Goal: Task Accomplishment & Management: Complete application form

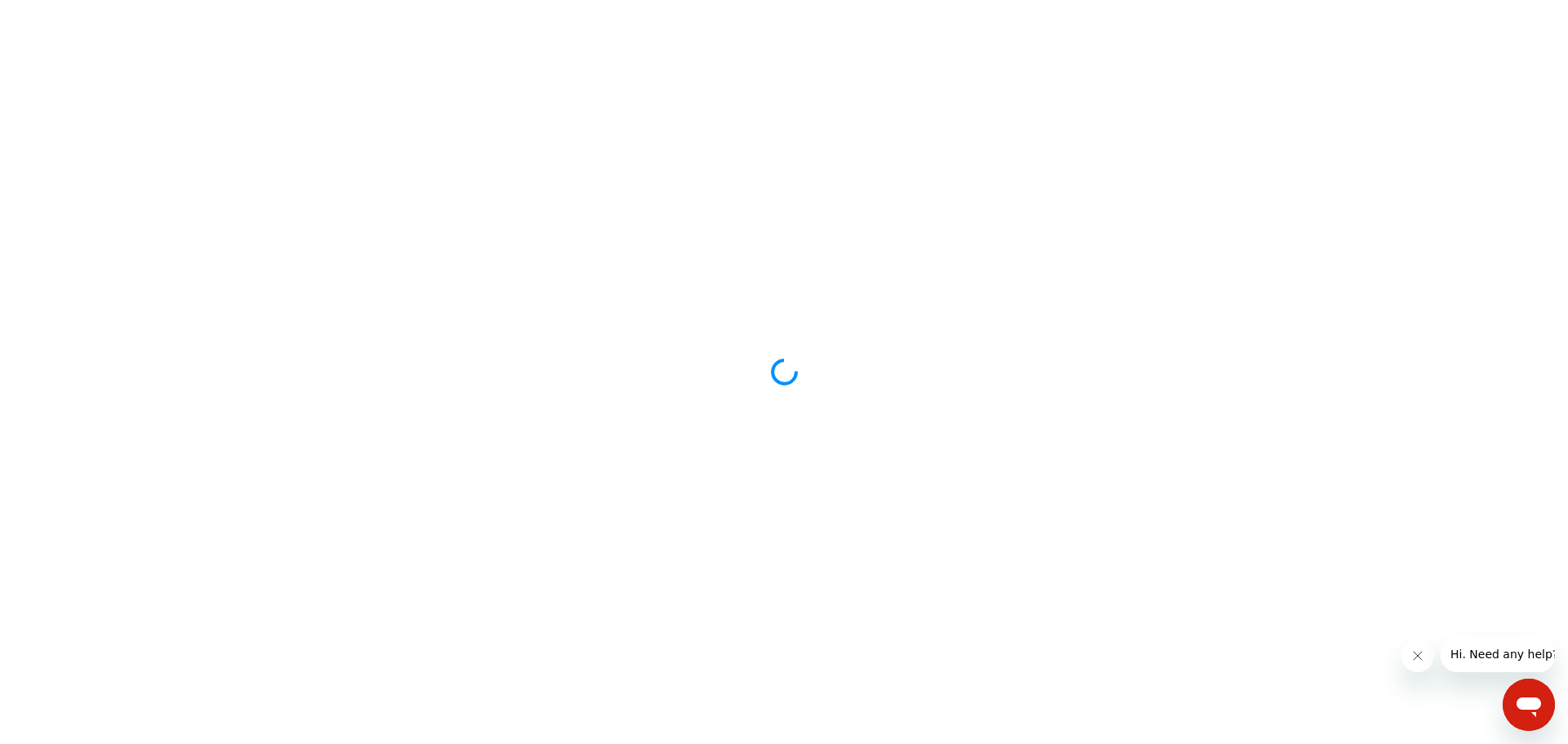
click at [1416, 659] on icon "Fermer le message de l'entreprise" at bounding box center [1417, 656] width 13 height 13
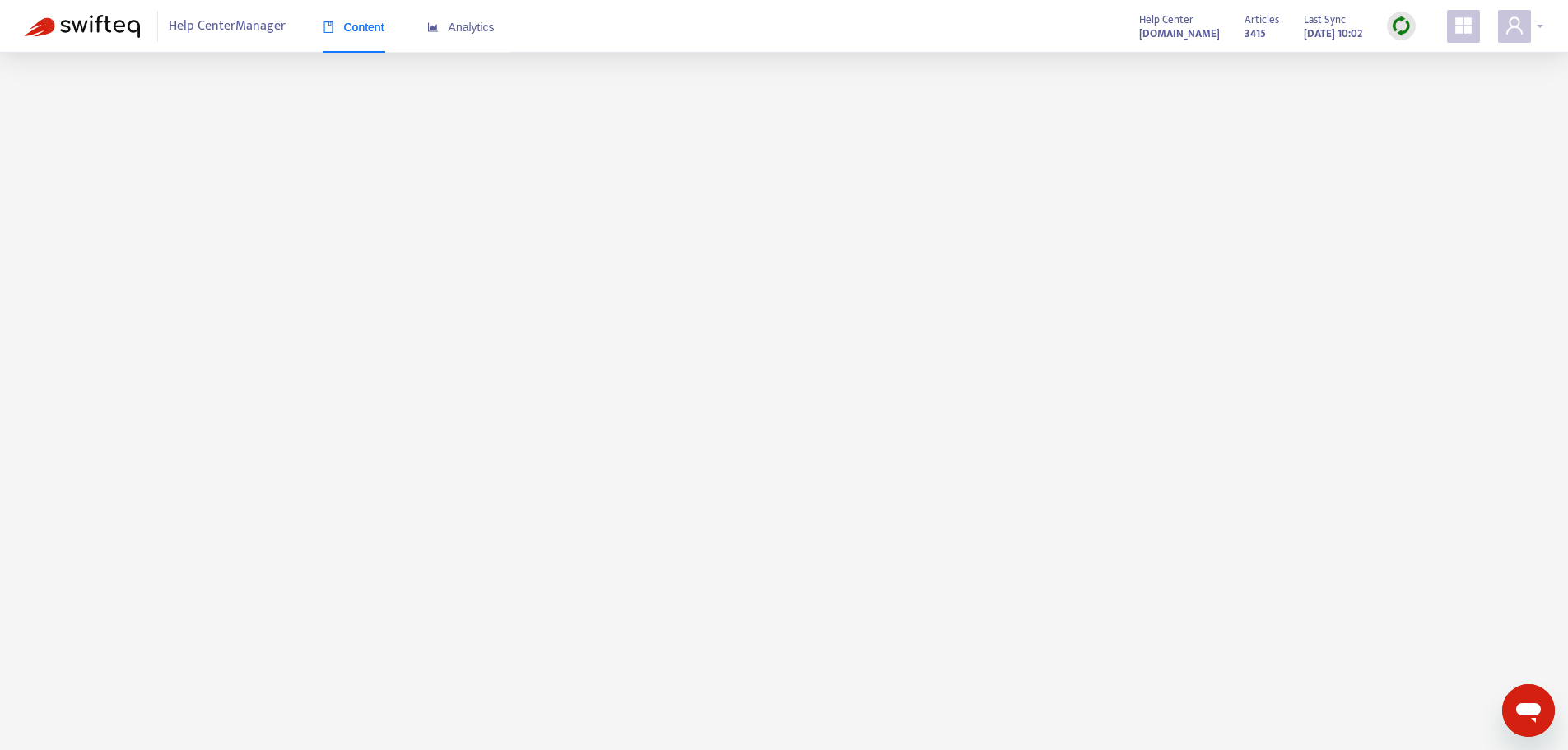
click at [1512, 31] on icon "user" at bounding box center [1514, 25] width 20 height 20
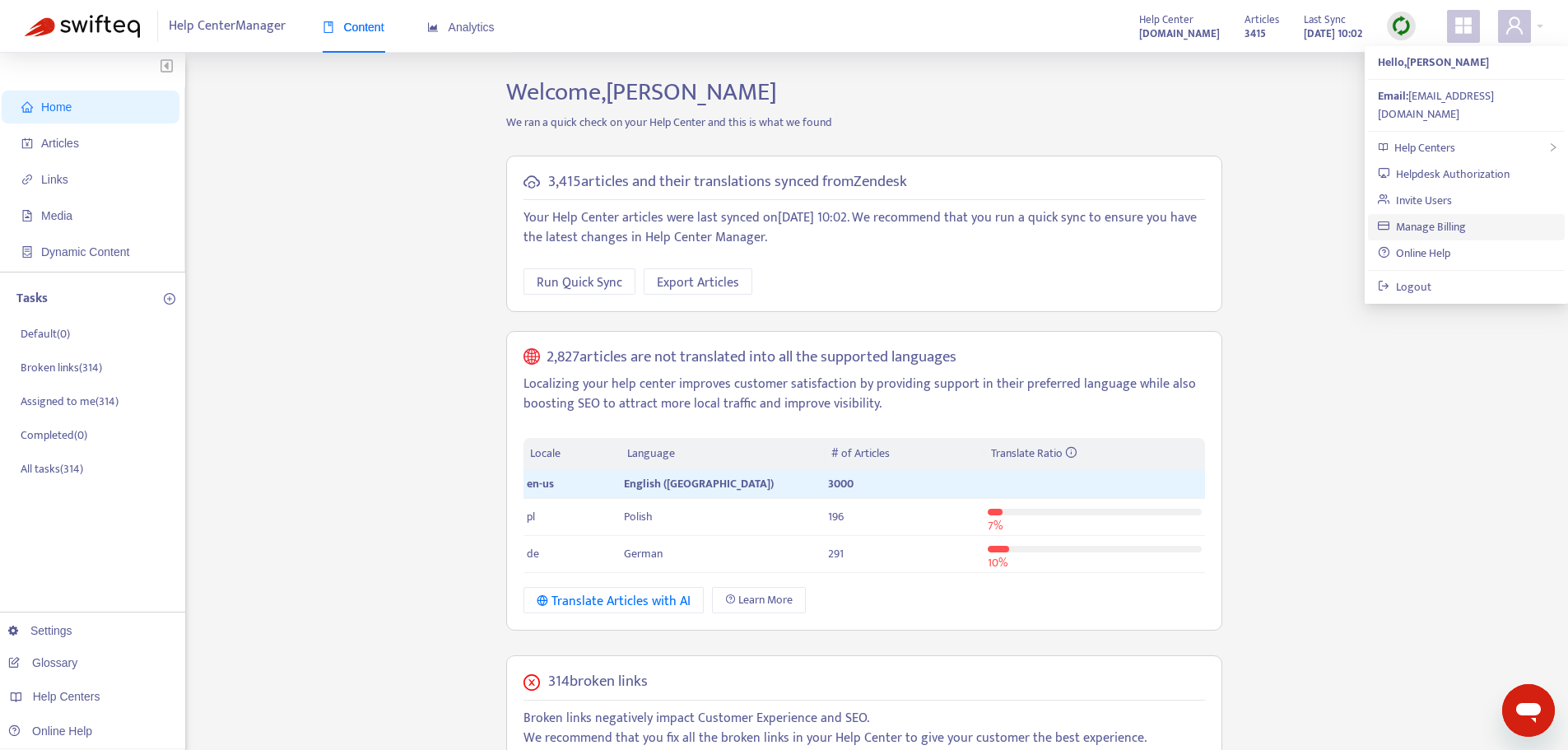
click at [1449, 217] on link "Manage Billing" at bounding box center [1422, 227] width 88 height 19
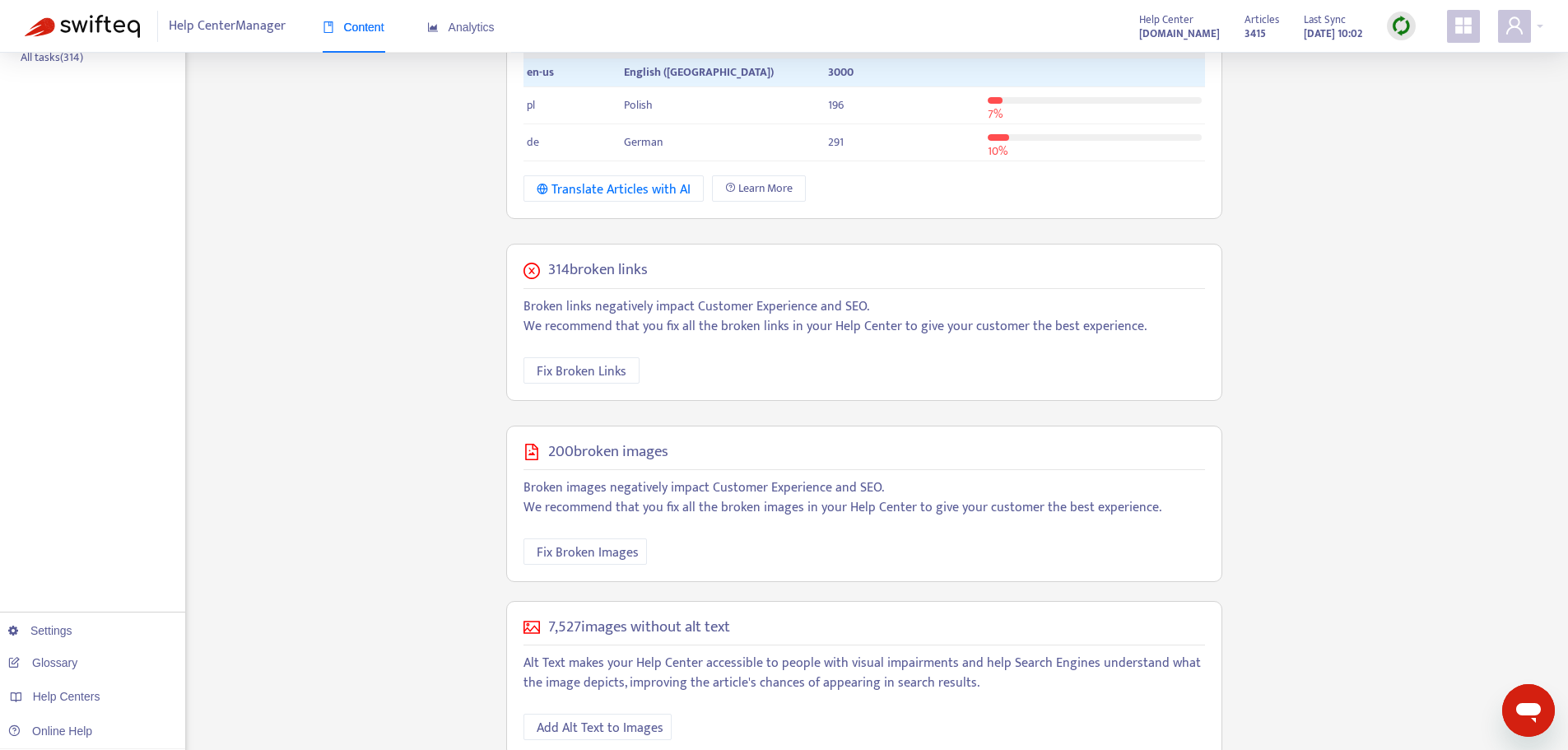
scroll to position [444, 0]
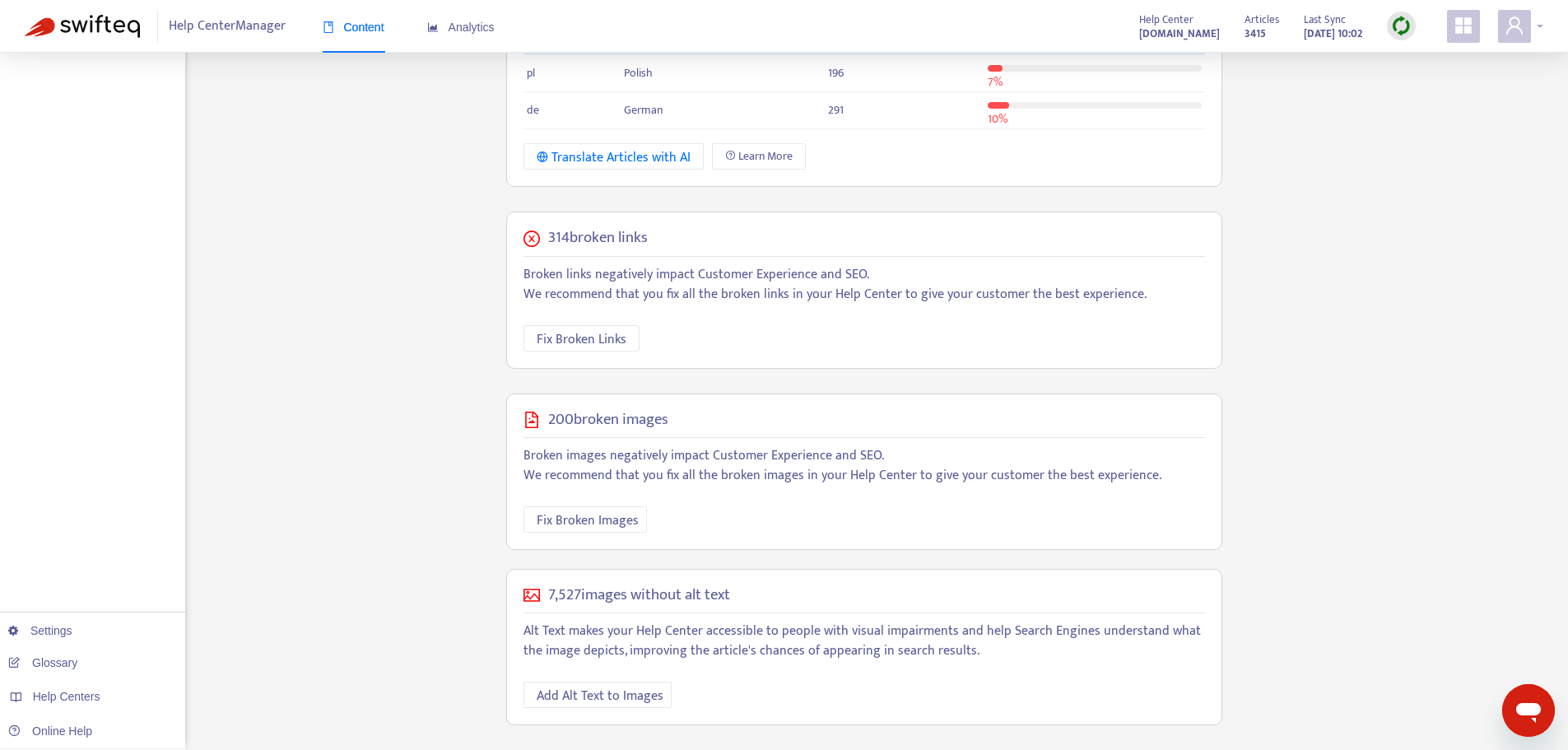
click at [1519, 28] on icon "user" at bounding box center [1514, 25] width 20 height 20
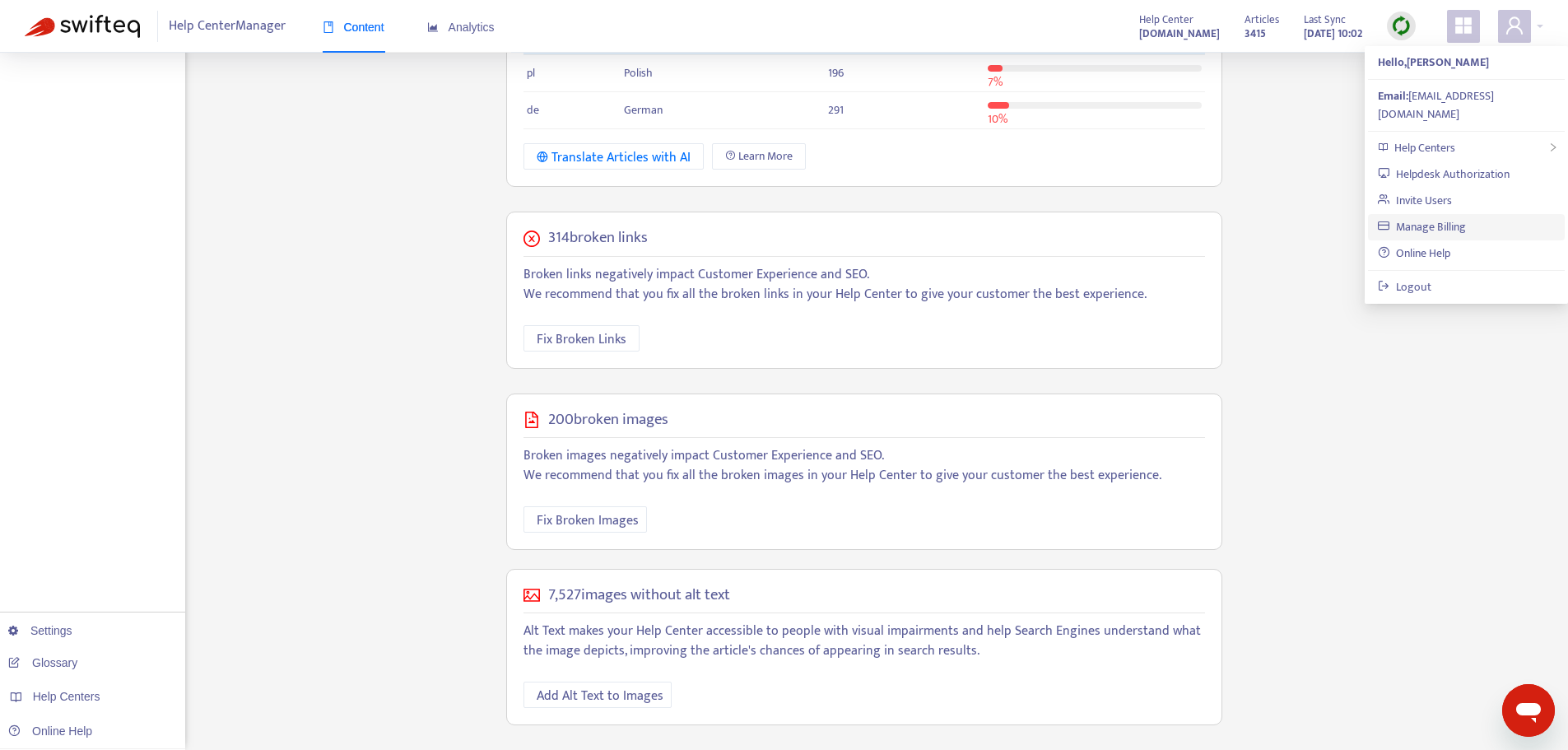
click at [1424, 217] on link "Manage Billing" at bounding box center [1422, 227] width 88 height 19
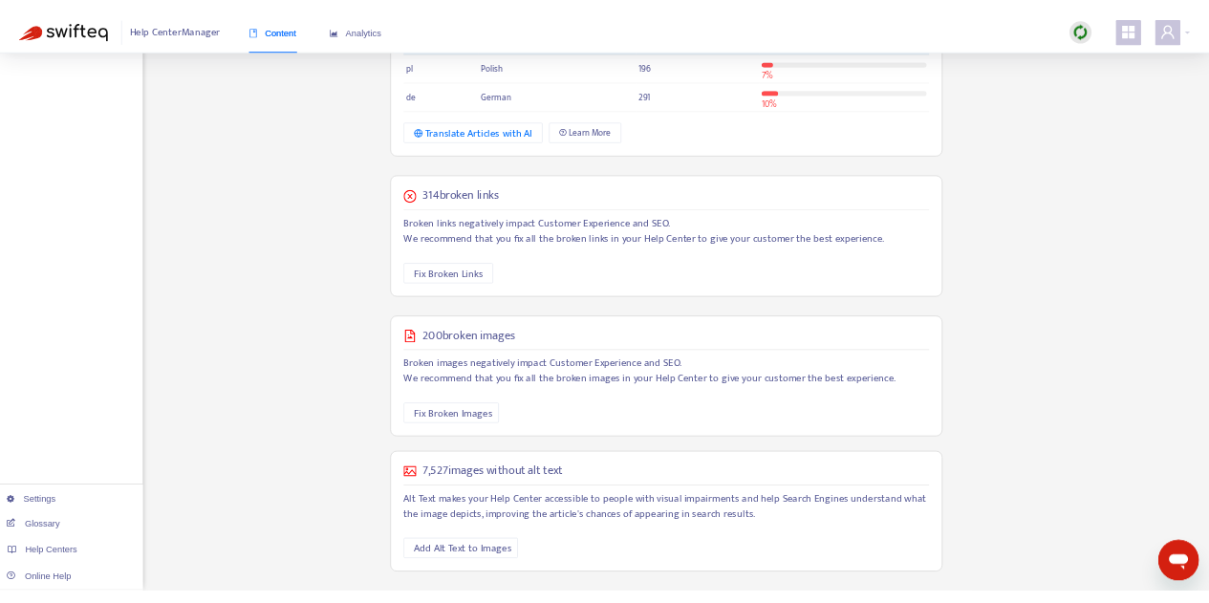
scroll to position [510, 0]
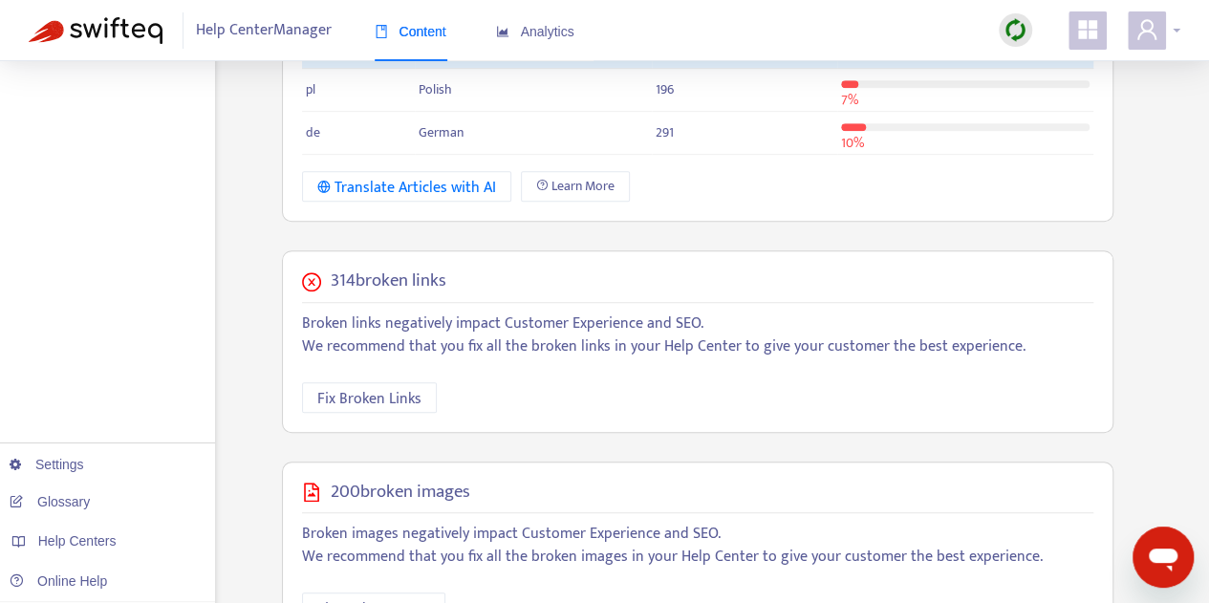
click at [1156, 31] on icon "user" at bounding box center [1146, 29] width 23 height 23
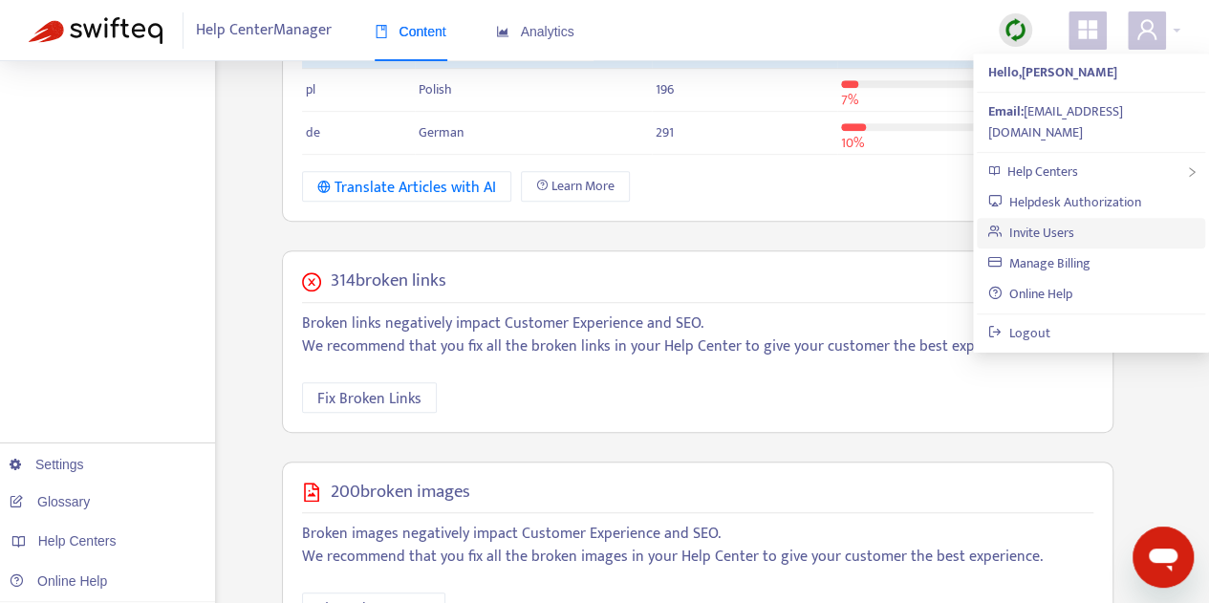
click at [1074, 222] on link "Invite Users" at bounding box center [1031, 233] width 86 height 22
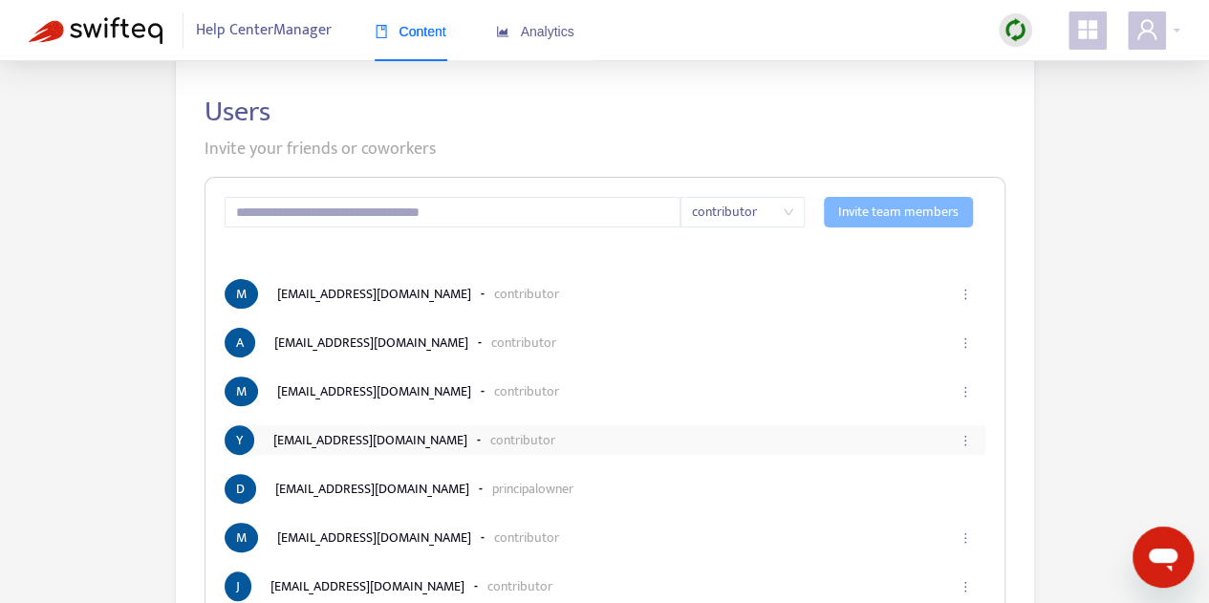
scroll to position [141, 0]
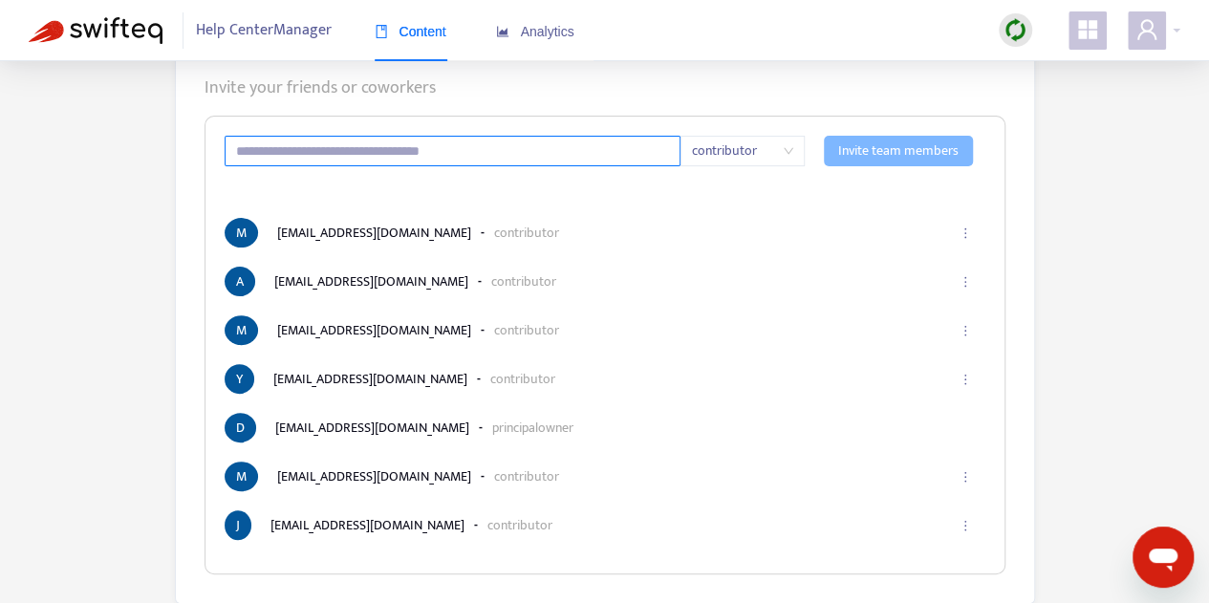
click at [388, 146] on input "text" at bounding box center [453, 151] width 457 height 31
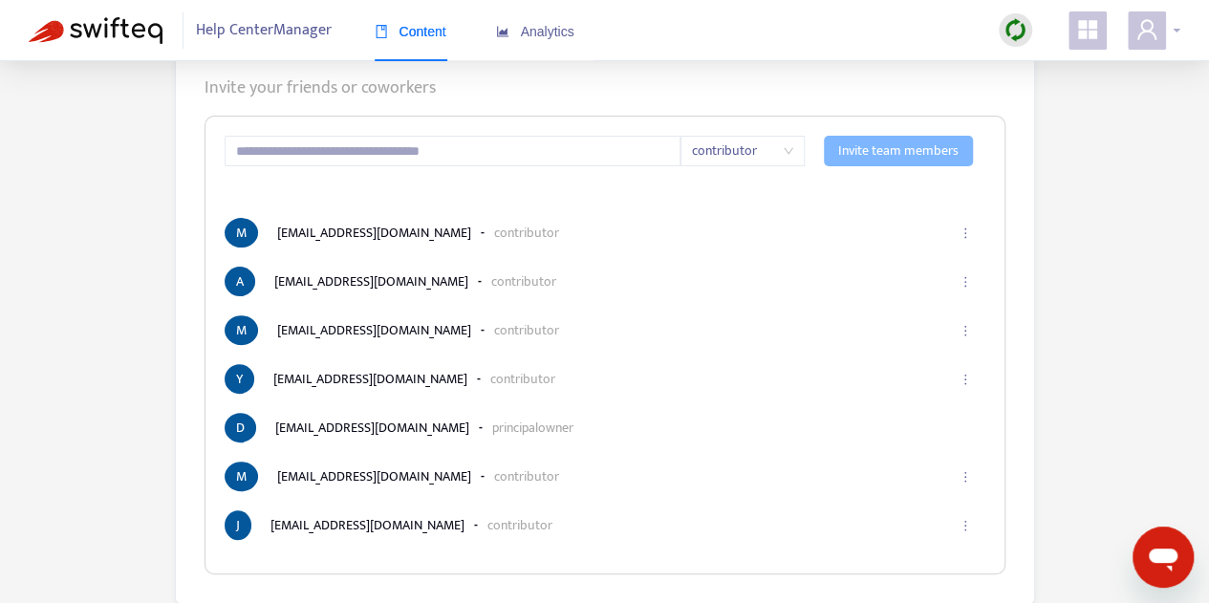
click at [1153, 34] on icon "user" at bounding box center [1146, 29] width 19 height 20
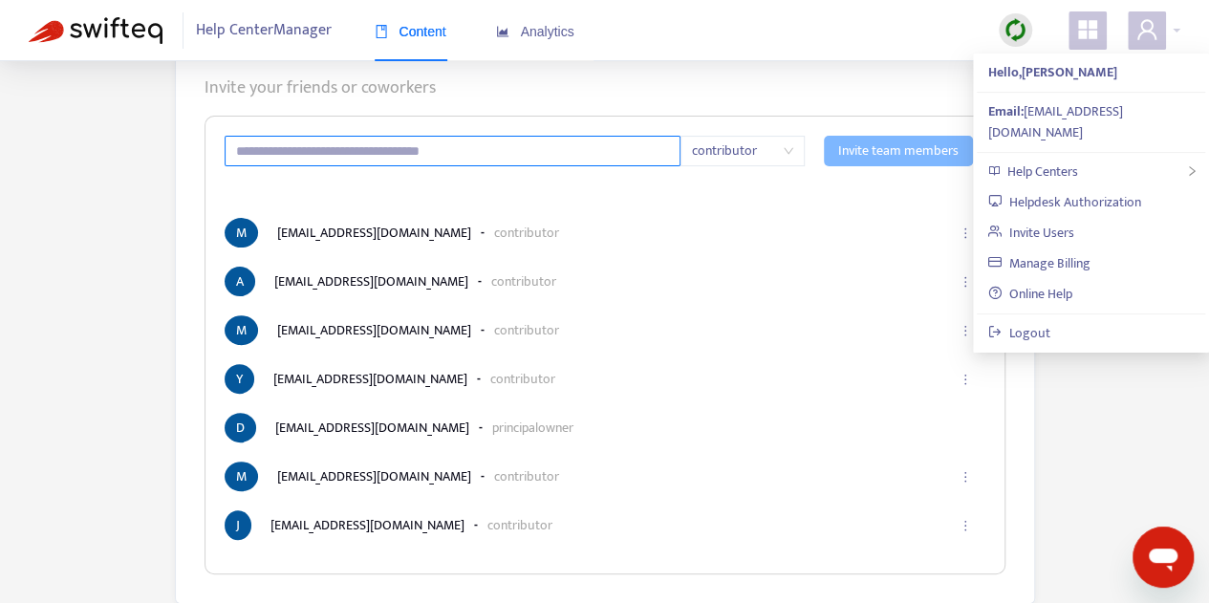
click at [305, 154] on input "text" at bounding box center [453, 151] width 457 height 31
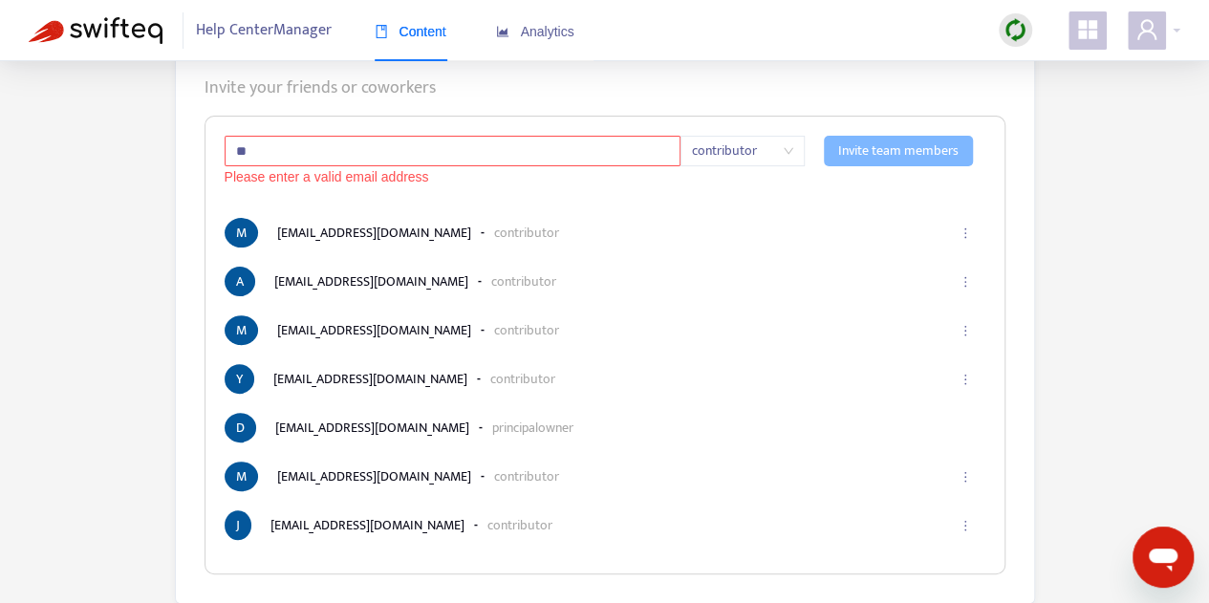
type input "*"
click at [745, 154] on span "contributor" at bounding box center [742, 151] width 101 height 29
click at [394, 154] on input "****" at bounding box center [453, 151] width 457 height 31
drag, startPoint x: 298, startPoint y: 161, endPoint x: 212, endPoint y: 150, distance: 86.7
click at [212, 150] on div "**** Please enter a valid email address contributor Invite team members [PERSON…" at bounding box center [604, 345] width 801 height 459
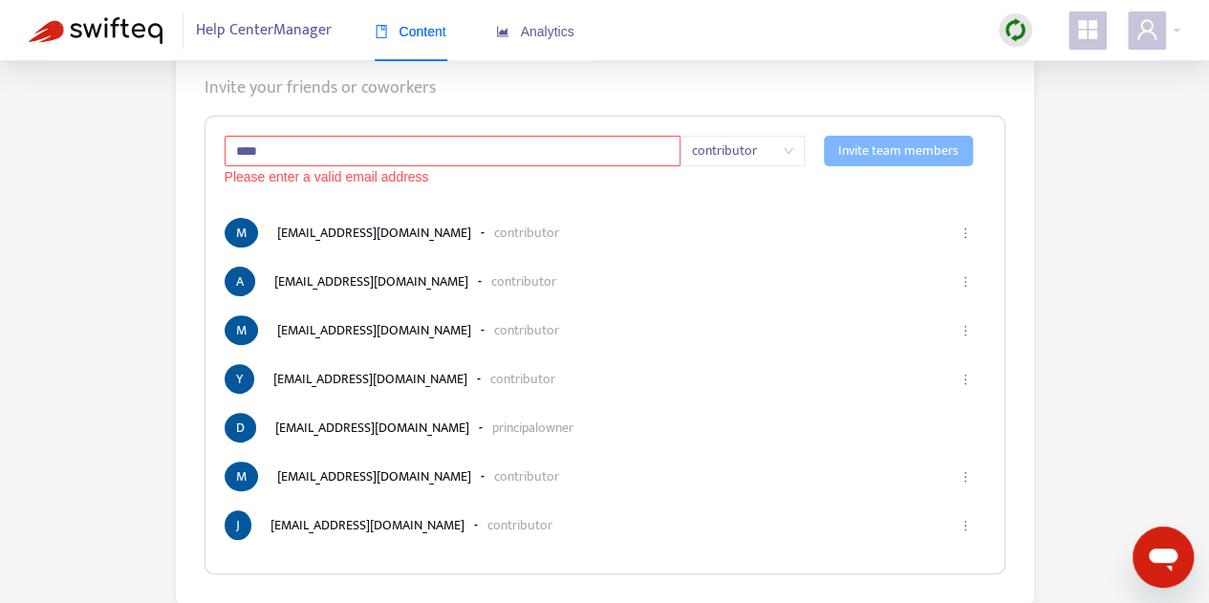
paste input "**********"
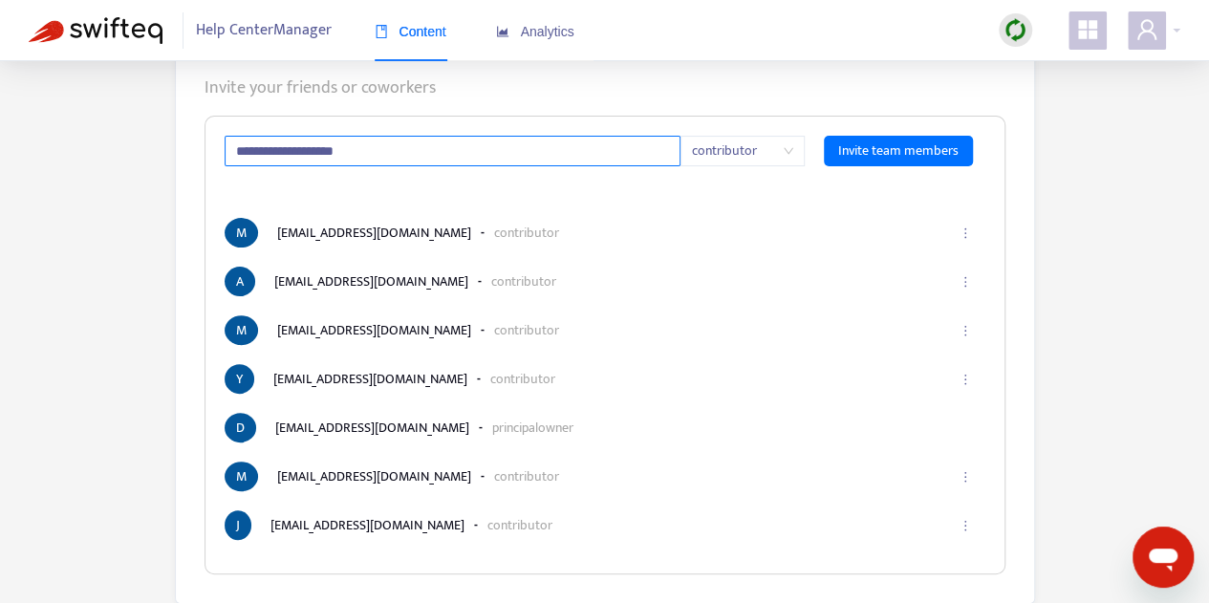
click at [747, 157] on span "contributor" at bounding box center [742, 151] width 101 height 29
type input "**********"
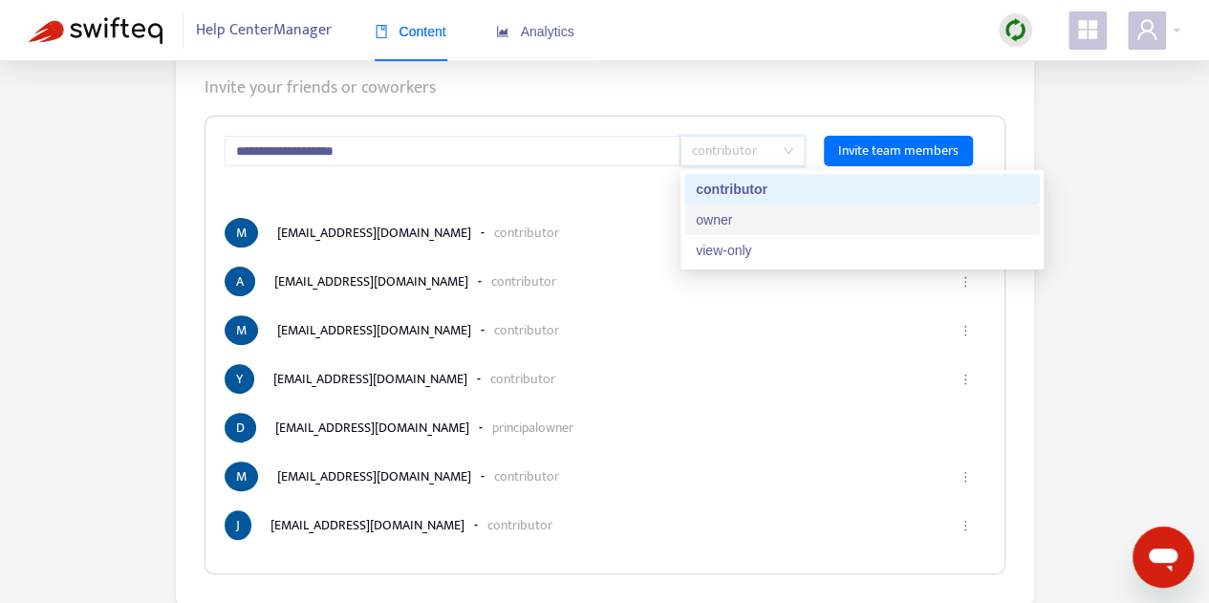
click at [750, 222] on div "owner" at bounding box center [862, 219] width 332 height 21
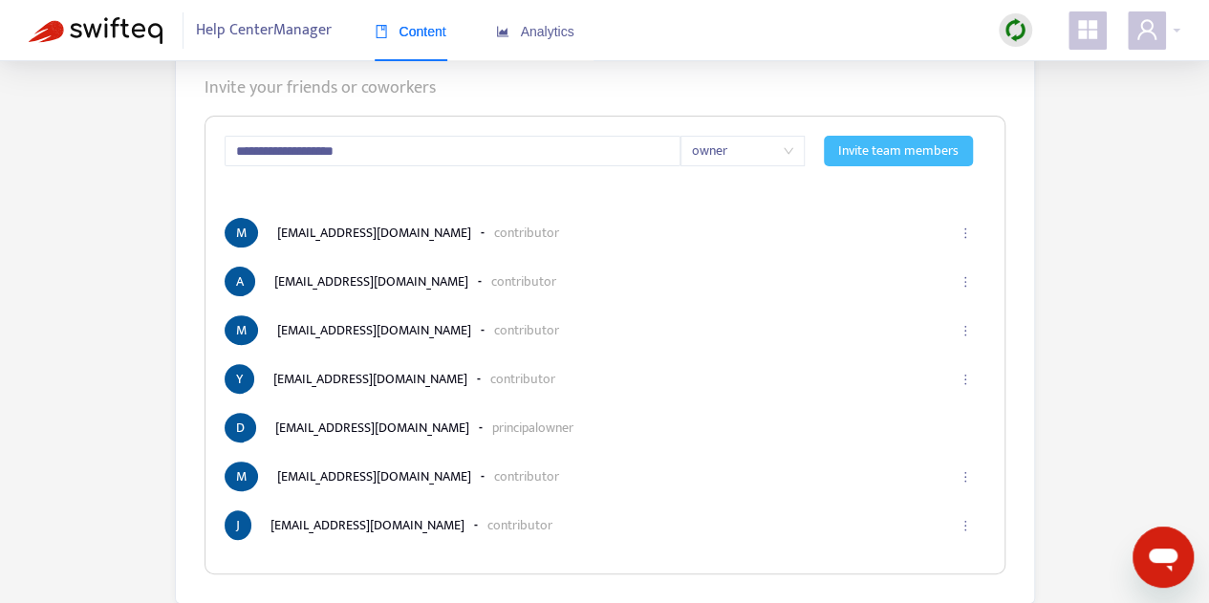
click at [933, 154] on span "Invite team members" at bounding box center [898, 150] width 120 height 21
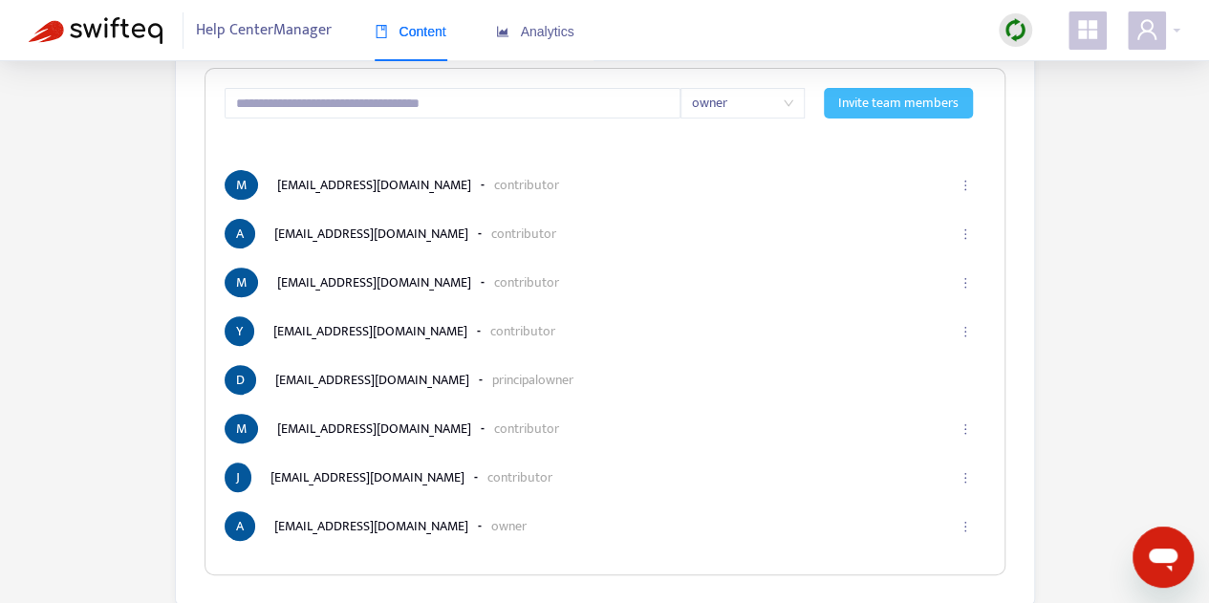
scroll to position [189, 0]
drag, startPoint x: 27, startPoint y: 134, endPoint x: 53, endPoint y: 8, distance: 128.7
click at [29, 128] on div "How to Manage Users Users Invite your friends or coworkers owner Invite team me…" at bounding box center [604, 238] width 1209 height 733
click at [1162, 27] on span at bounding box center [1146, 30] width 38 height 38
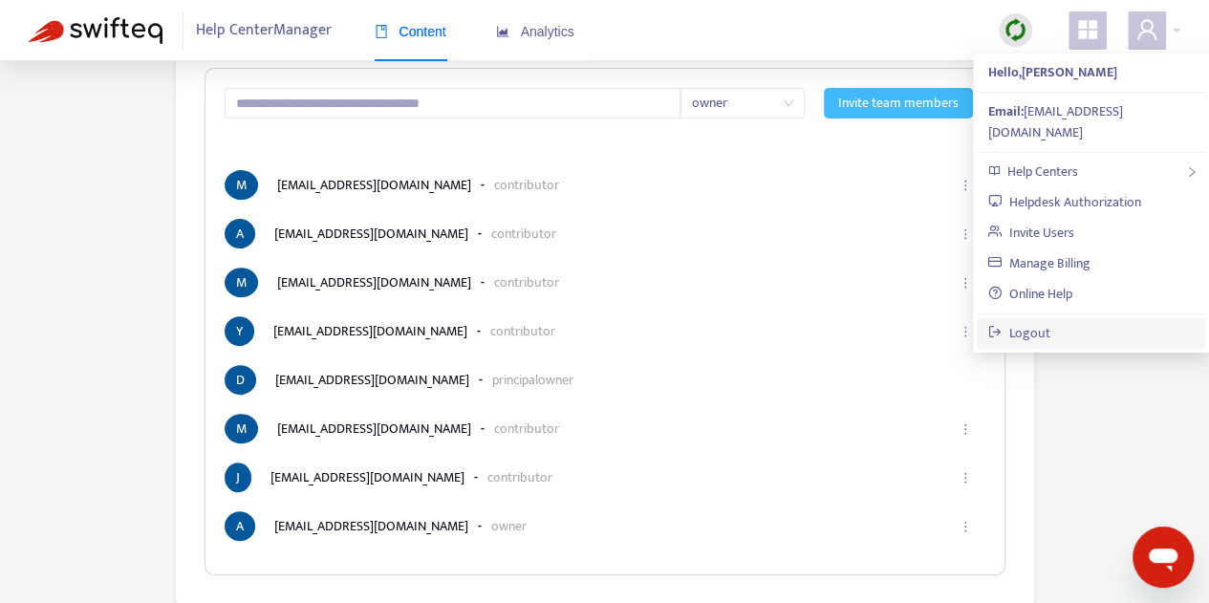
click at [1050, 322] on link "Logout" at bounding box center [1019, 333] width 62 height 22
